Goal: Find specific page/section: Find specific page/section

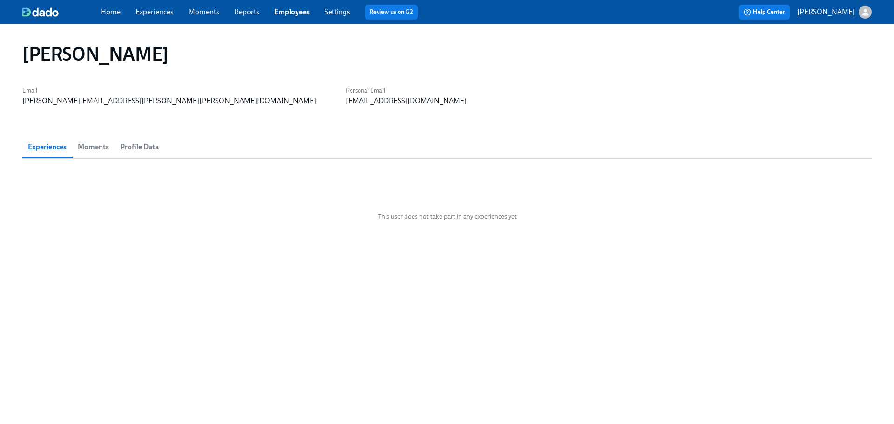
click at [299, 12] on link "Employees" at bounding box center [291, 11] width 35 height 9
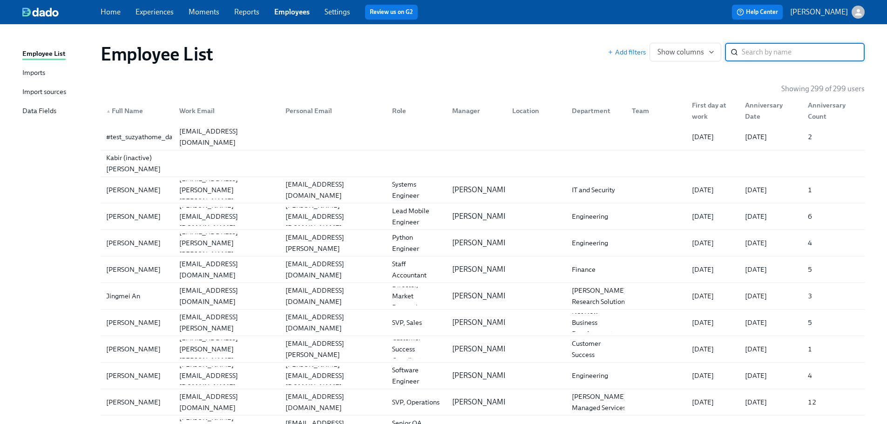
click at [817, 54] on input "search" at bounding box center [803, 52] width 123 height 19
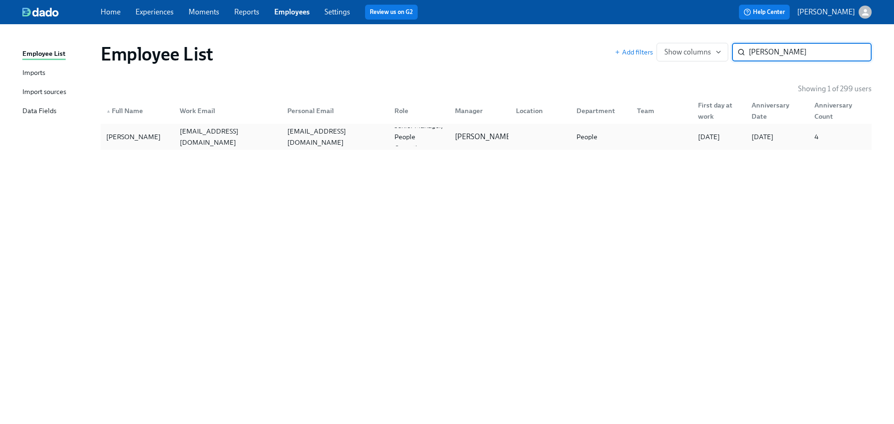
type input "[PERSON_NAME]"
click at [199, 134] on div "[EMAIL_ADDRESS][DOMAIN_NAME]" at bounding box center [227, 137] width 103 height 22
